Goal: Task Accomplishment & Management: Manage account settings

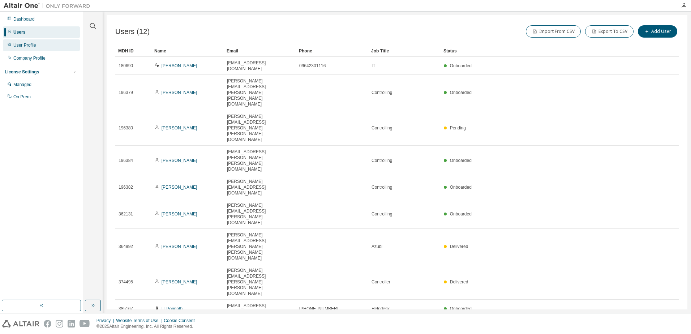
click at [31, 47] on div "User Profile" at bounding box center [24, 45] width 23 height 6
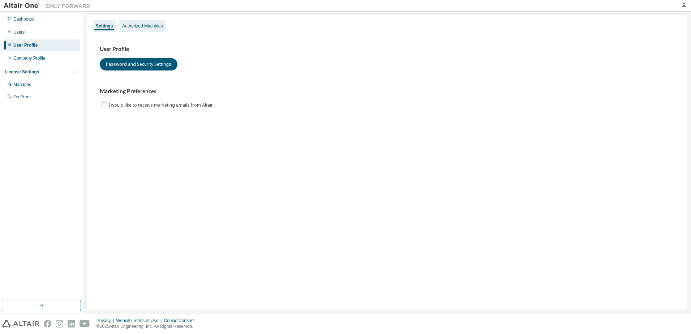
click at [136, 31] on div "Authorized Machines" at bounding box center [142, 26] width 46 height 12
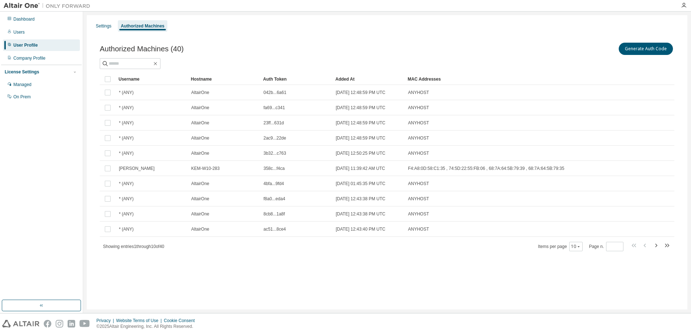
click at [216, 274] on div "Settings Authorized Machines Authorized Machines (40) Generate Auth Code Clear …" at bounding box center [387, 162] width 601 height 294
click at [650, 49] on button "Generate Auth Code" at bounding box center [646, 49] width 54 height 12
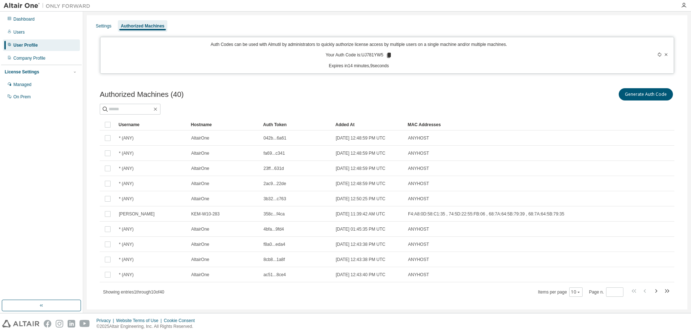
click at [390, 56] on icon at bounding box center [389, 55] width 7 height 7
click at [388, 54] on icon at bounding box center [389, 55] width 4 height 5
